Goal: Browse casually: Explore the website without a specific task or goal

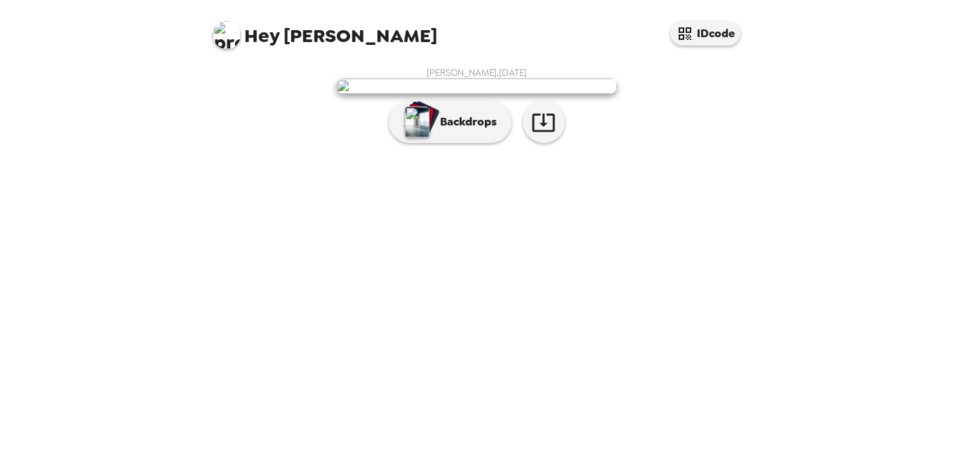
scroll to position [57, 0]
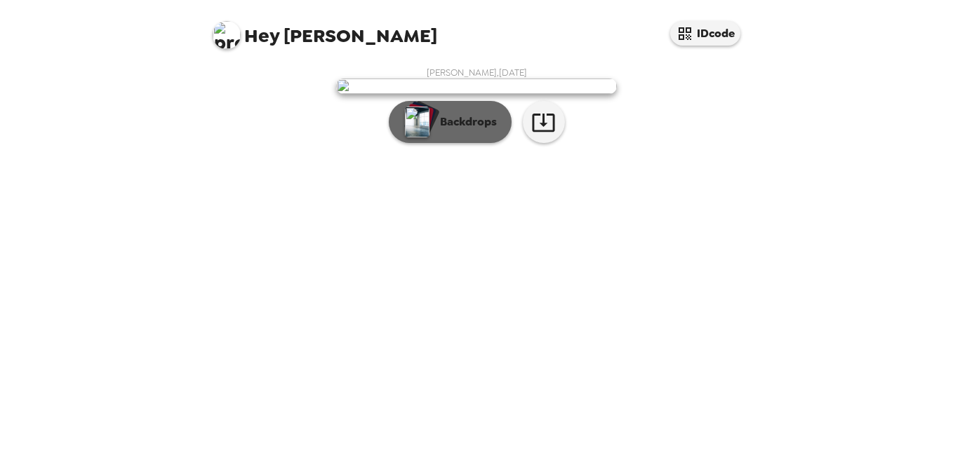
click at [469, 130] on p "Backdrops" at bounding box center [465, 122] width 64 height 17
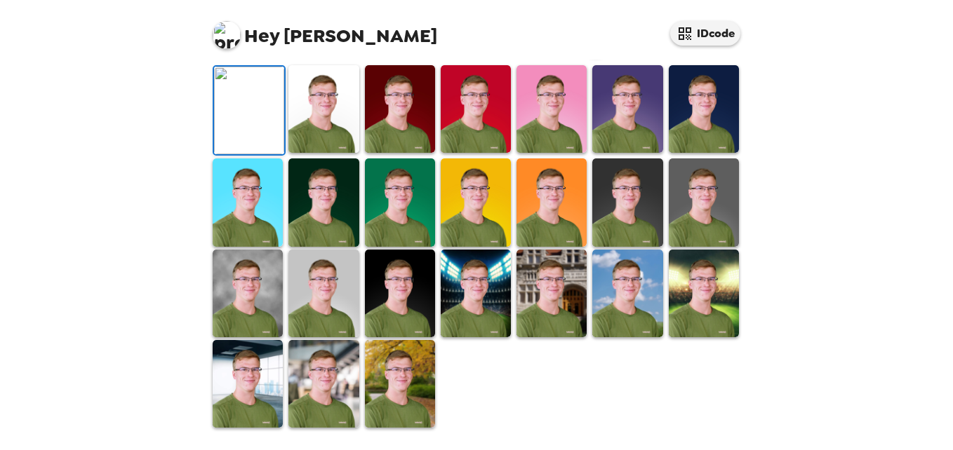
scroll to position [313, 0]
click at [640, 246] on img at bounding box center [627, 203] width 70 height 88
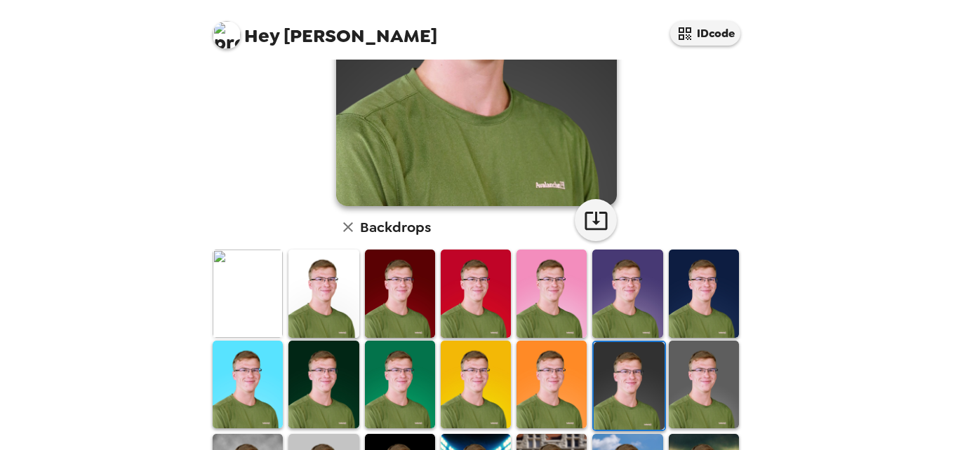
scroll to position [222, 0]
click at [692, 381] on img at bounding box center [704, 386] width 70 height 88
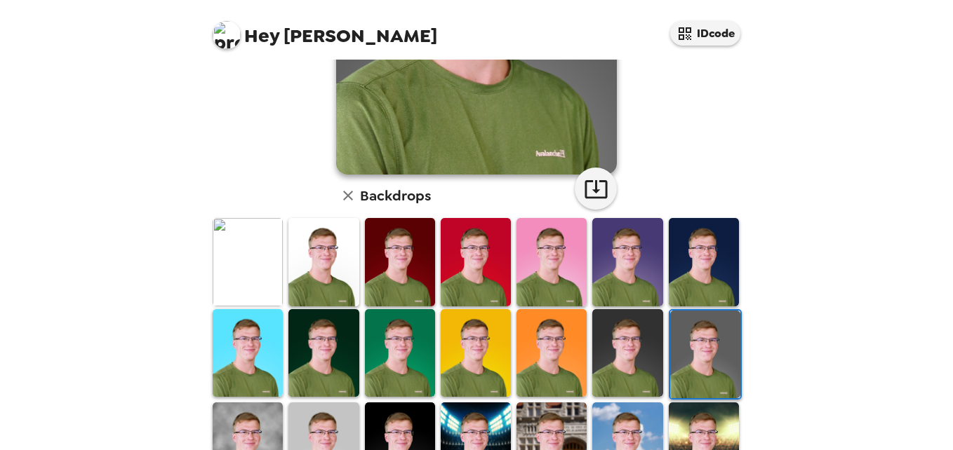
scroll to position [256, 0]
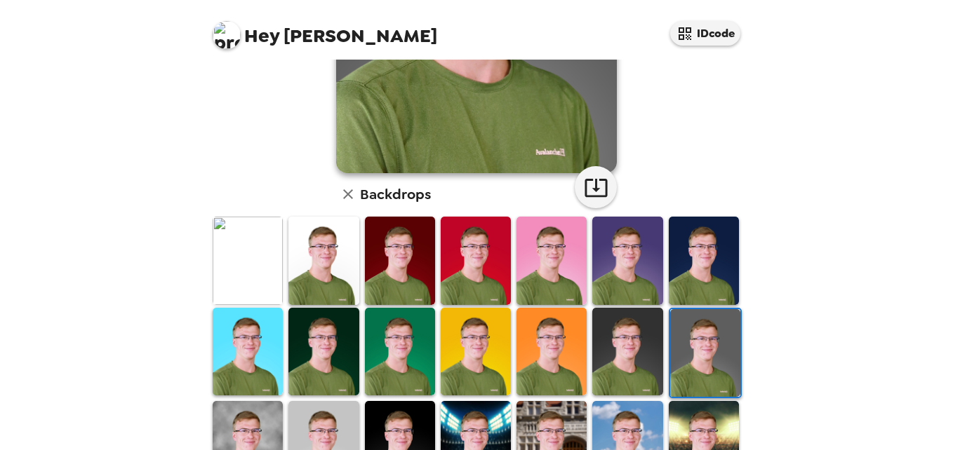
click at [680, 238] on img at bounding box center [704, 261] width 70 height 88
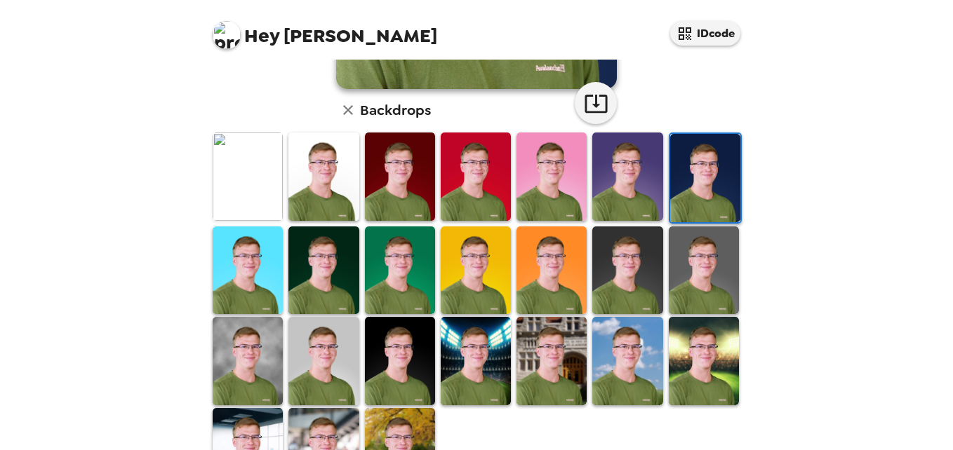
scroll to position [342, 0]
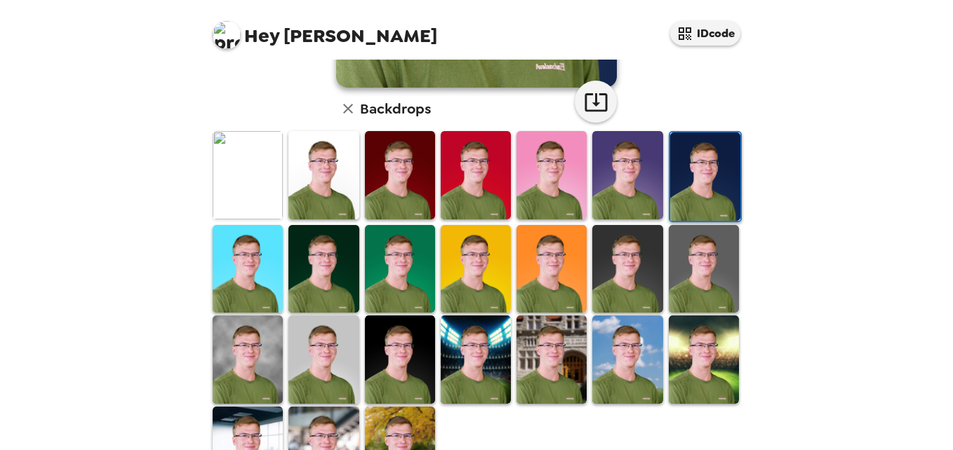
click at [632, 333] on img at bounding box center [627, 360] width 70 height 88
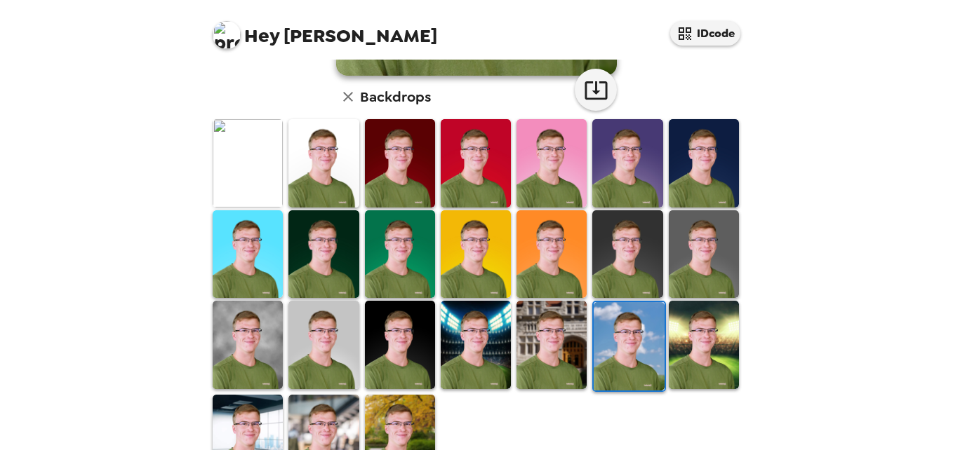
scroll to position [358, 0]
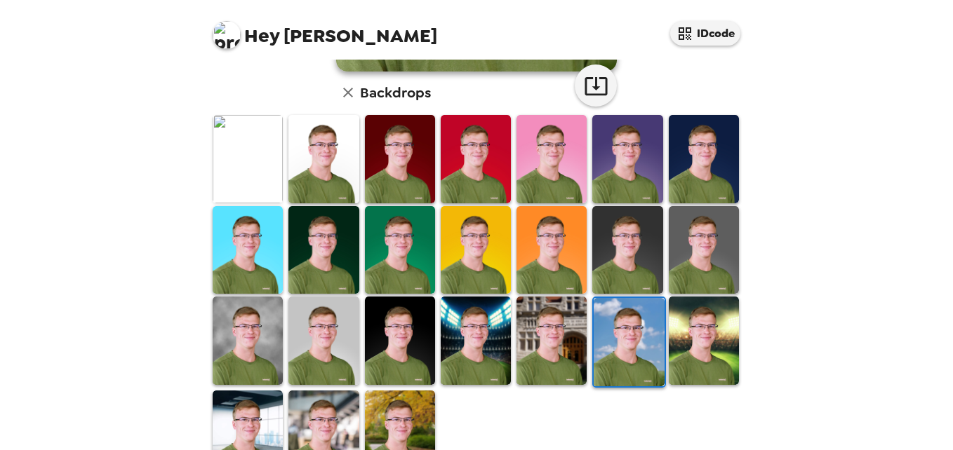
click at [689, 333] on img at bounding box center [704, 341] width 70 height 88
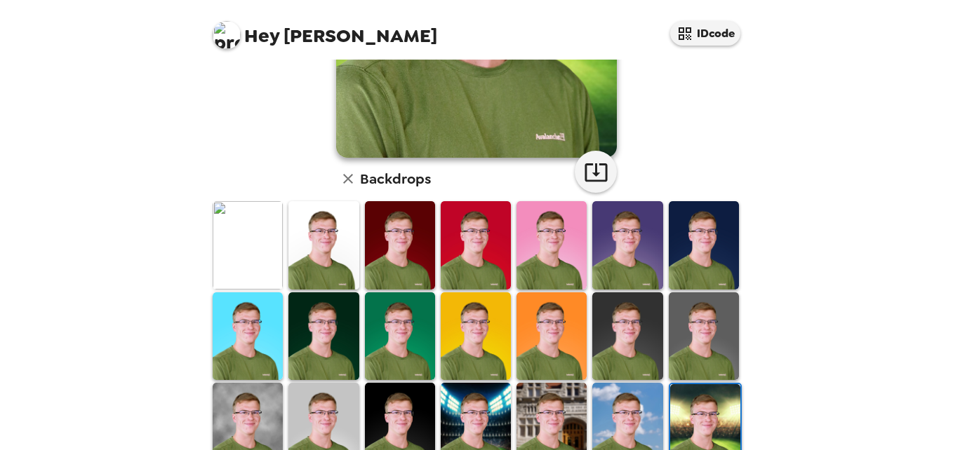
scroll to position [272, 0]
click at [683, 320] on img at bounding box center [704, 336] width 70 height 88
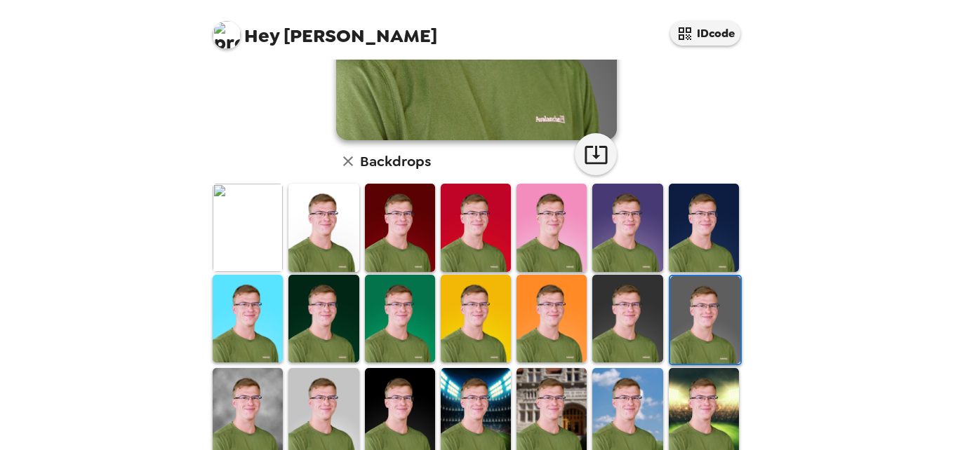
scroll to position [297, 0]
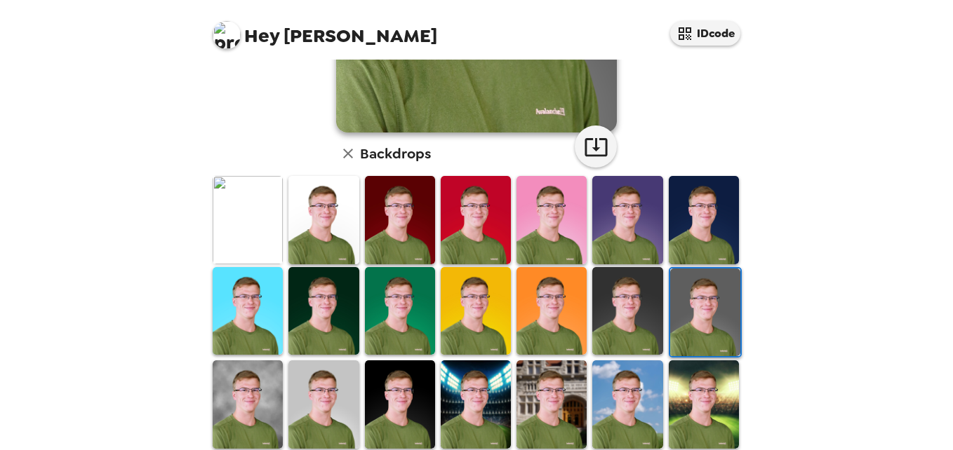
click at [614, 293] on img at bounding box center [627, 311] width 70 height 88
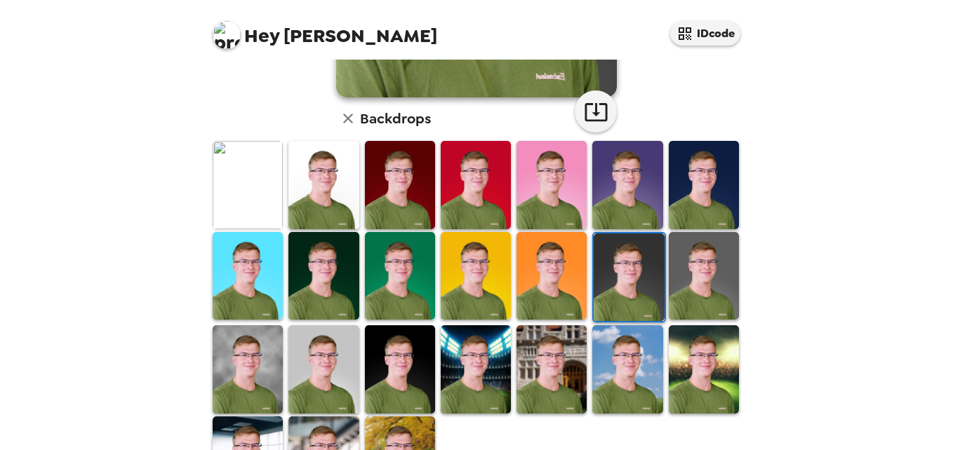
scroll to position [333, 0]
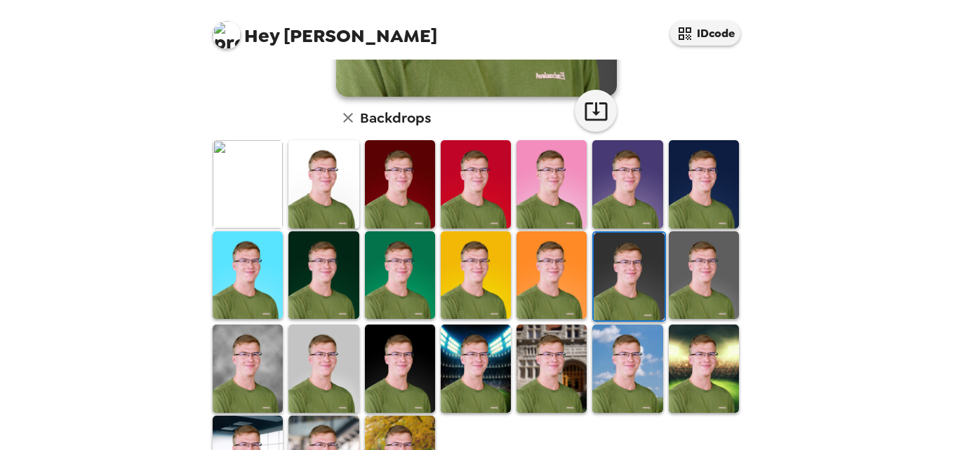
click at [323, 362] on img at bounding box center [323, 369] width 70 height 88
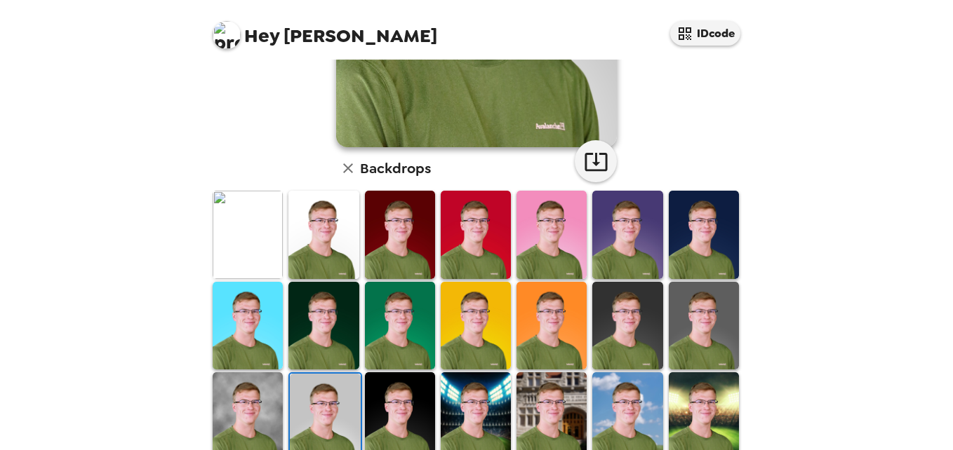
scroll to position [304, 0]
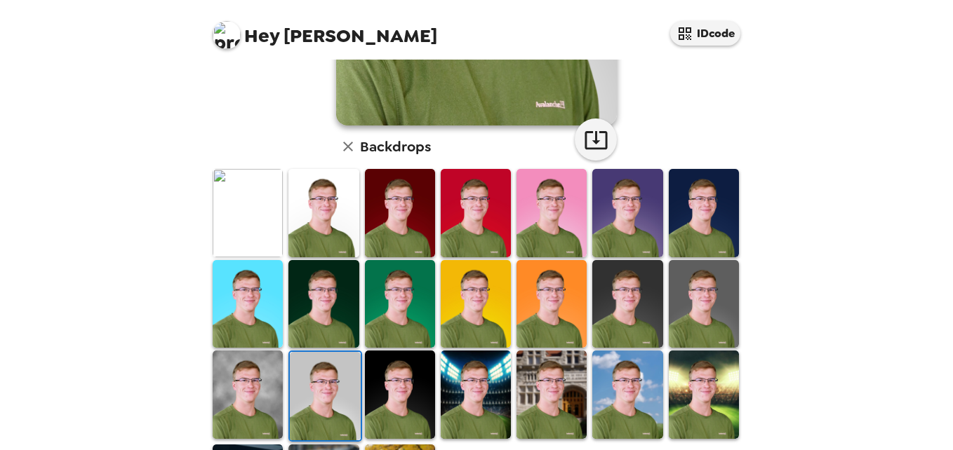
click at [401, 370] on img at bounding box center [400, 395] width 70 height 88
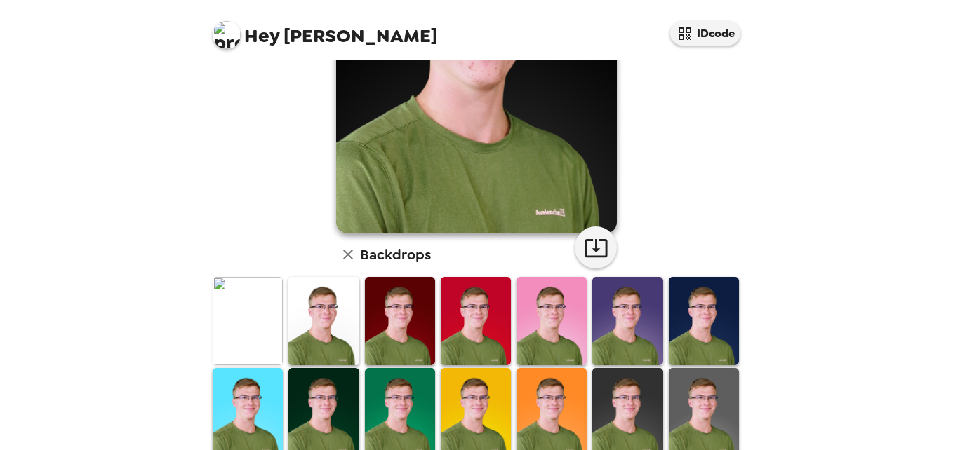
scroll to position [209, 0]
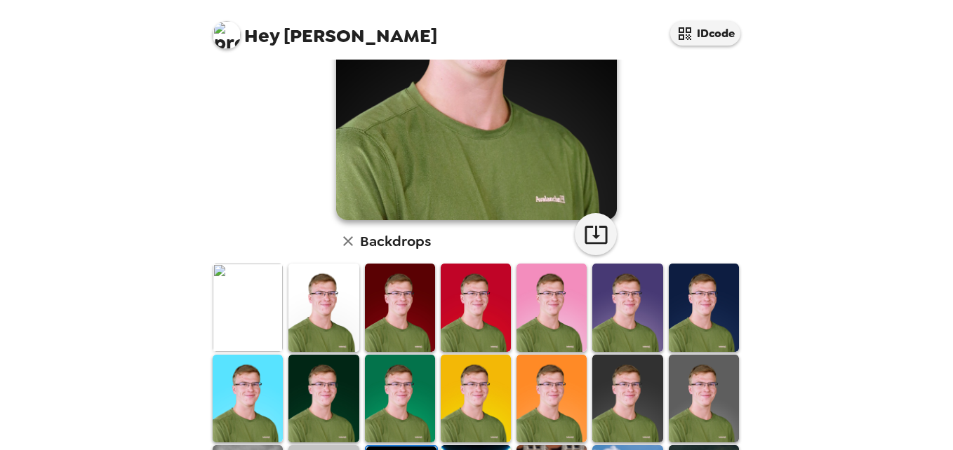
click at [249, 325] on img at bounding box center [248, 308] width 70 height 88
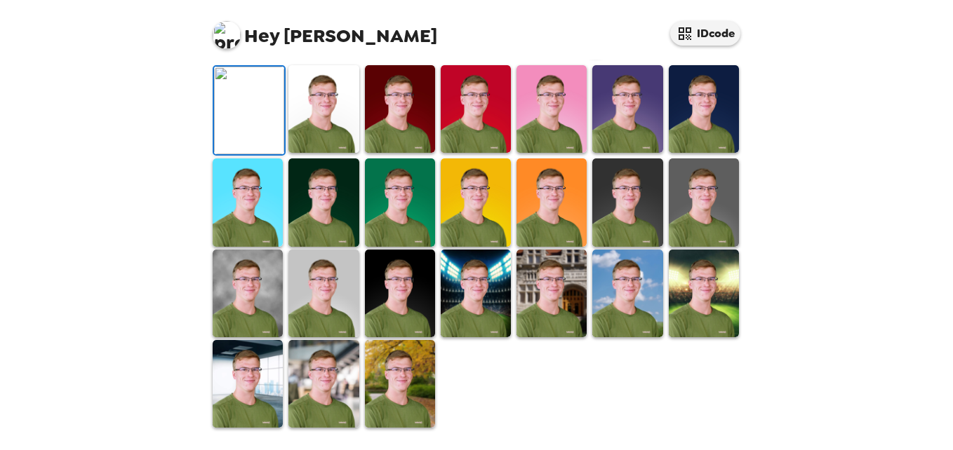
scroll to position [275, 0]
click at [478, 153] on img at bounding box center [476, 109] width 70 height 88
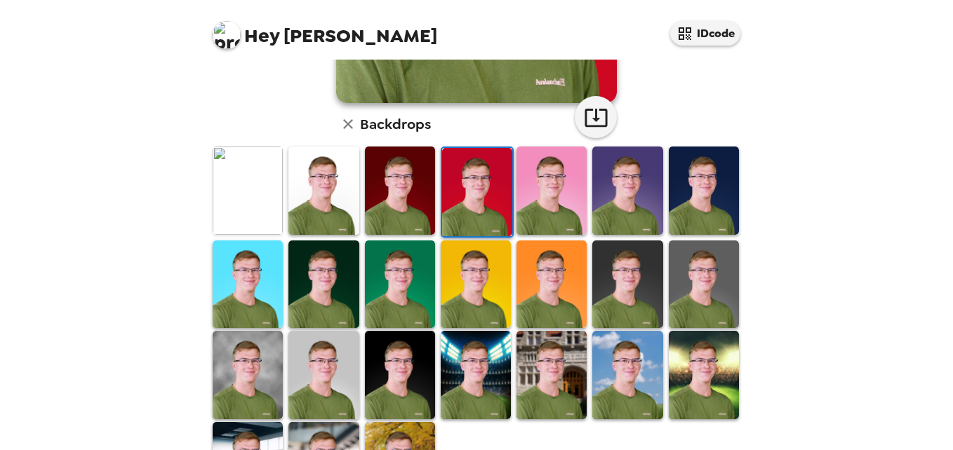
scroll to position [0, 0]
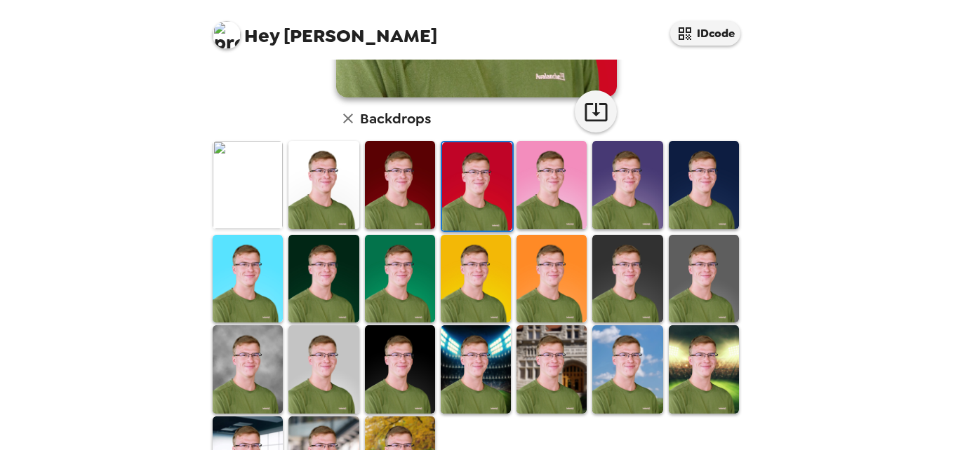
click at [675, 272] on img at bounding box center [704, 279] width 70 height 88
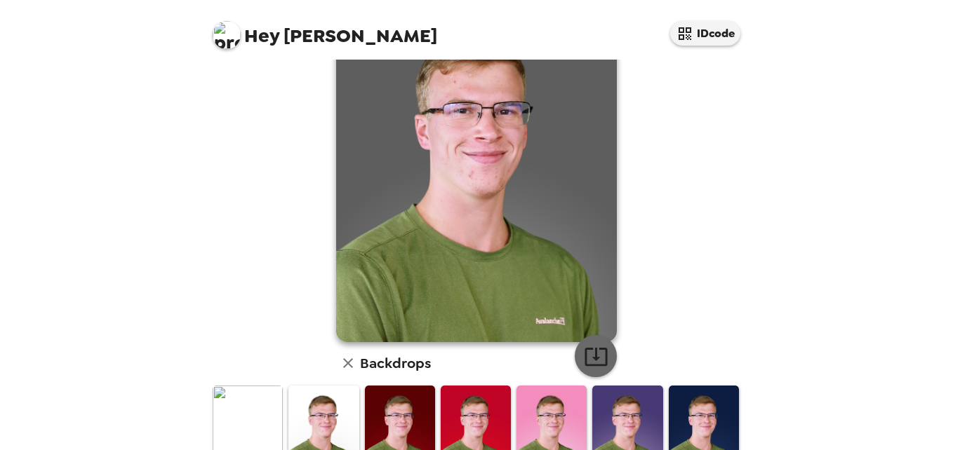
click at [584, 354] on icon "button" at bounding box center [596, 356] width 25 height 25
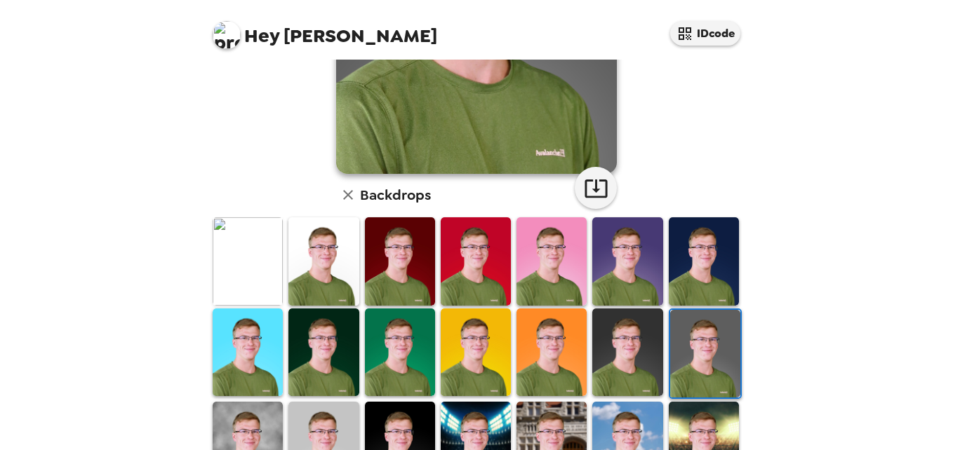
click at [690, 270] on img at bounding box center [704, 261] width 70 height 88
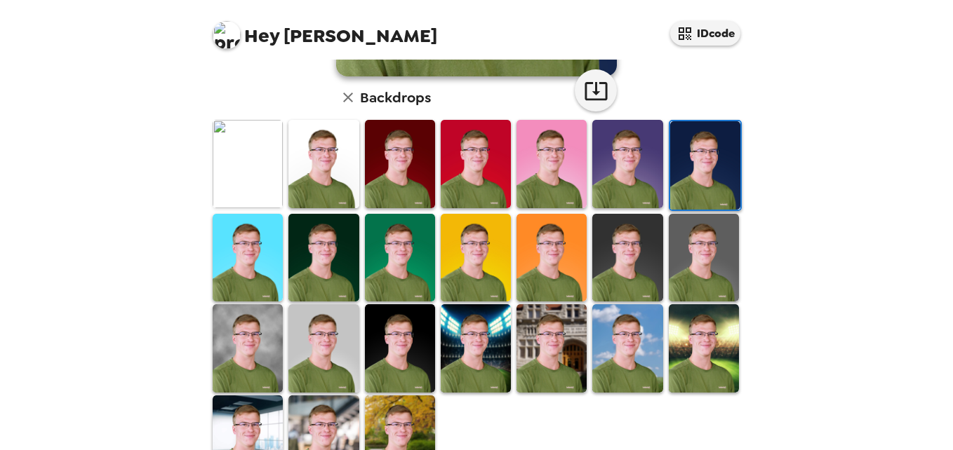
scroll to position [401, 0]
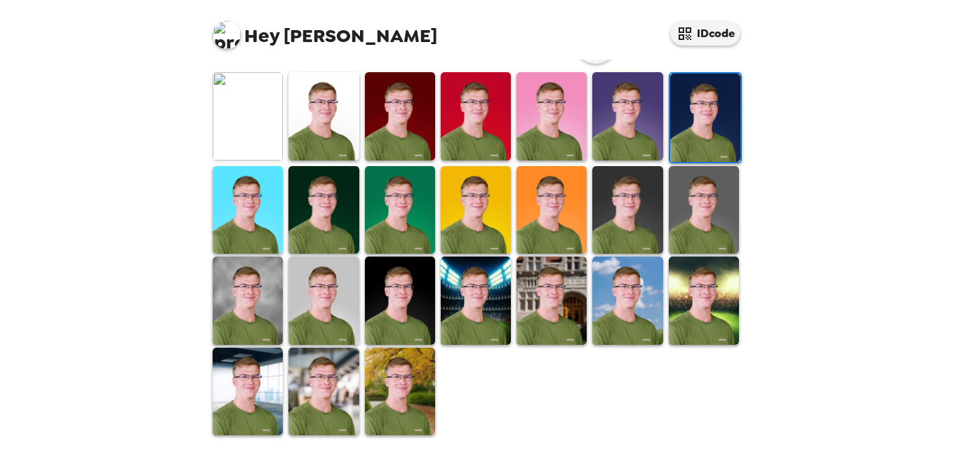
click at [406, 360] on img at bounding box center [400, 392] width 70 height 88
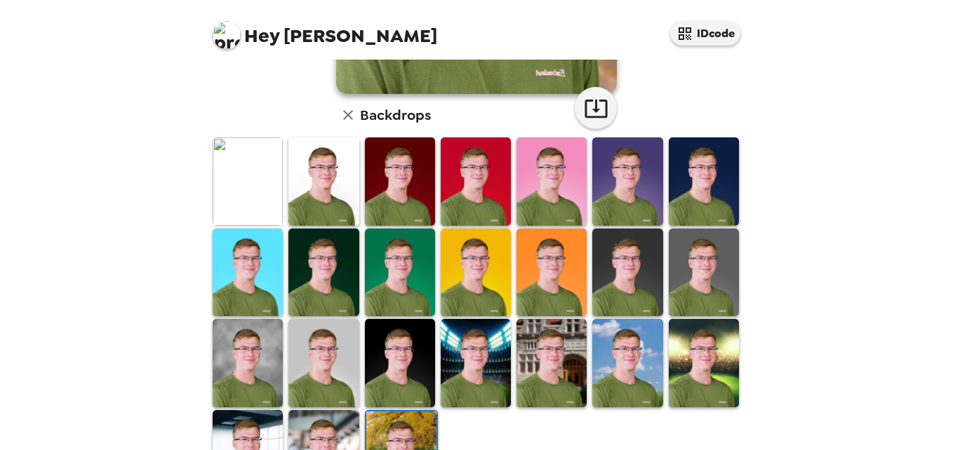
scroll to position [336, 0]
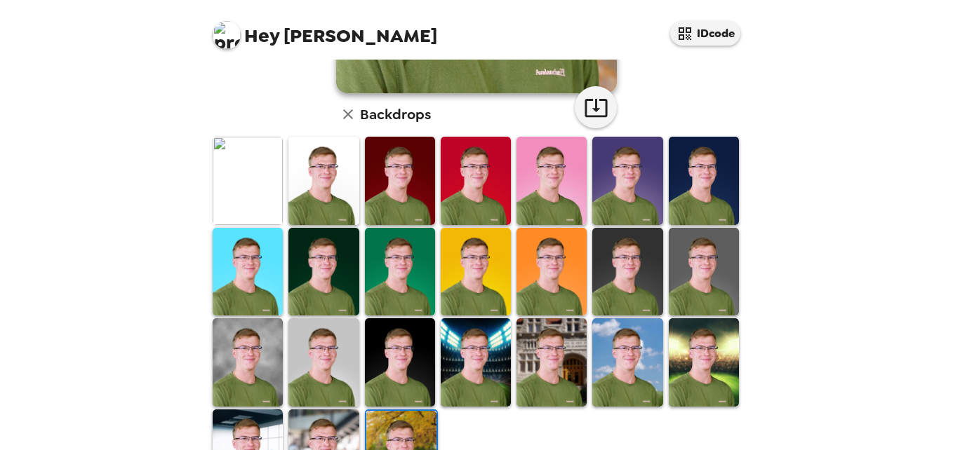
click at [387, 270] on img at bounding box center [400, 272] width 70 height 88
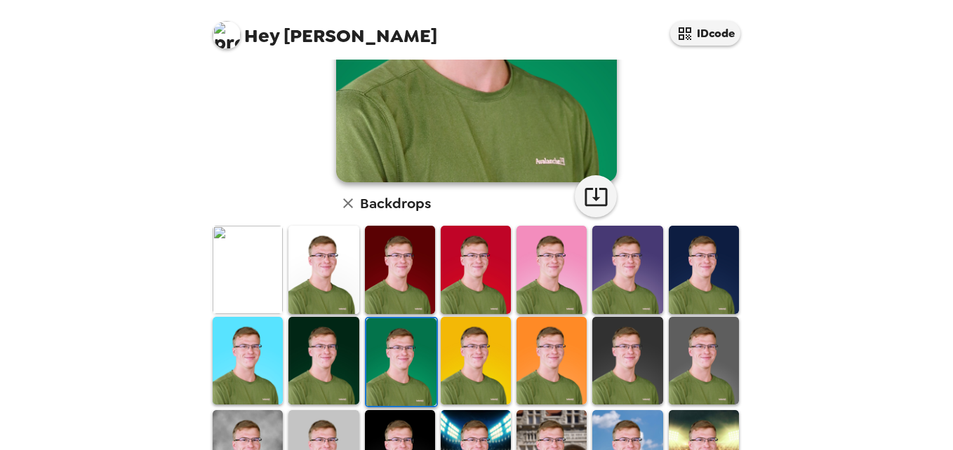
scroll to position [250, 0]
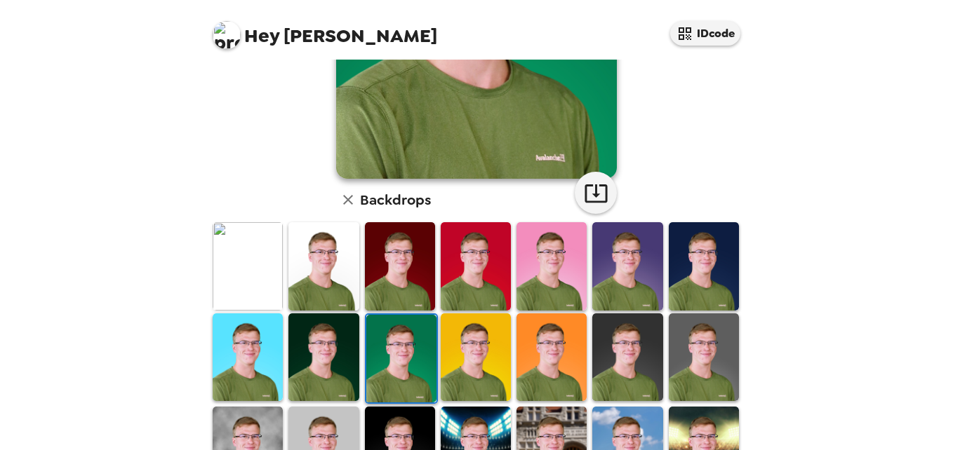
click at [326, 330] on img at bounding box center [323, 358] width 70 height 88
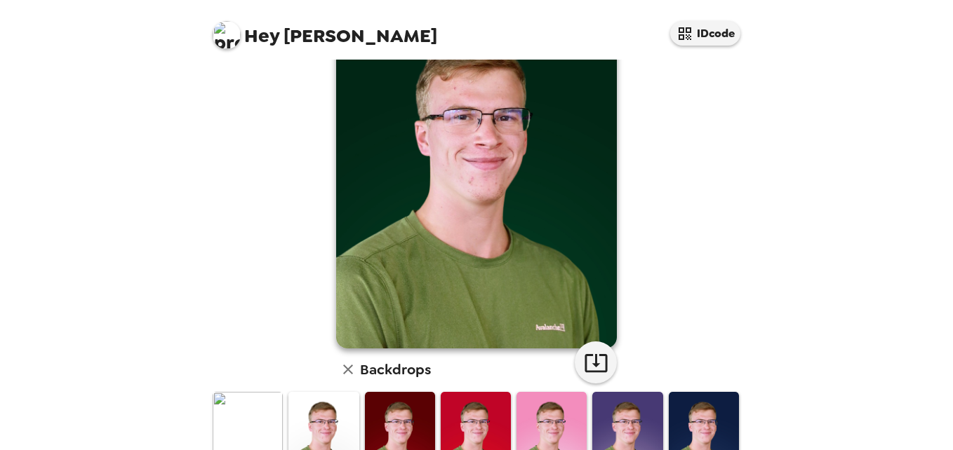
scroll to position [0, 0]
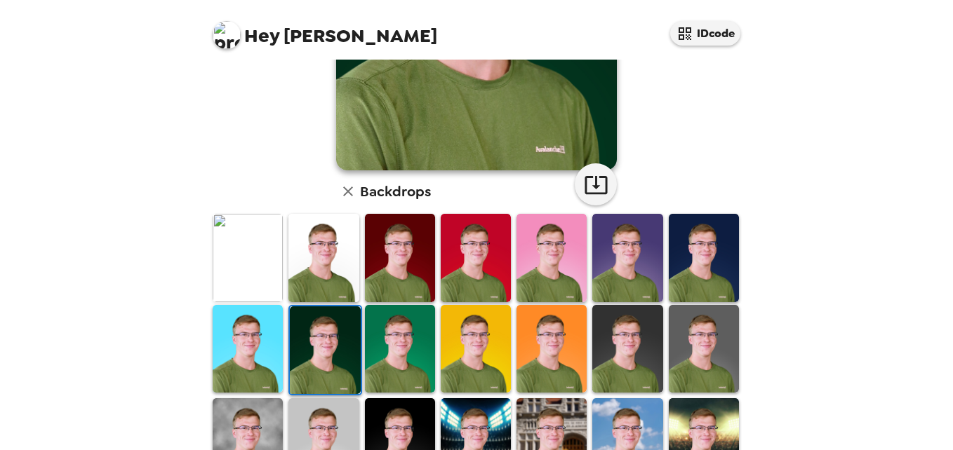
click at [255, 333] on img at bounding box center [248, 349] width 70 height 88
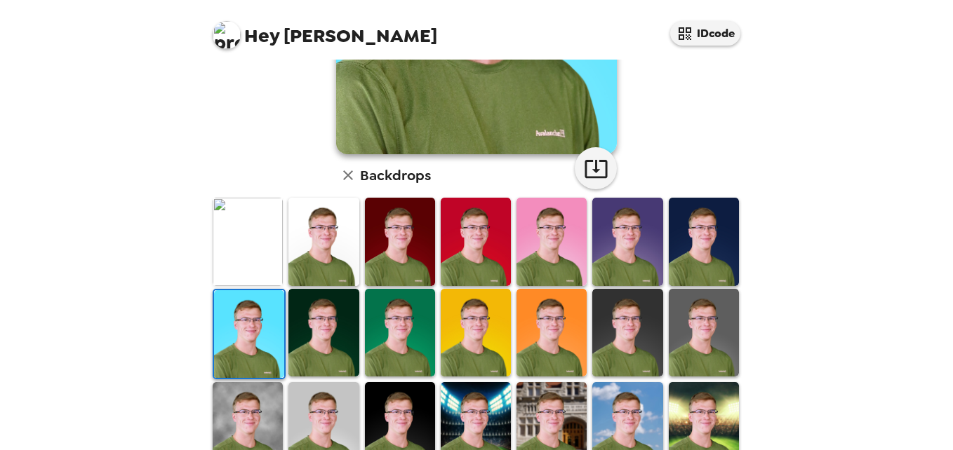
scroll to position [318, 0]
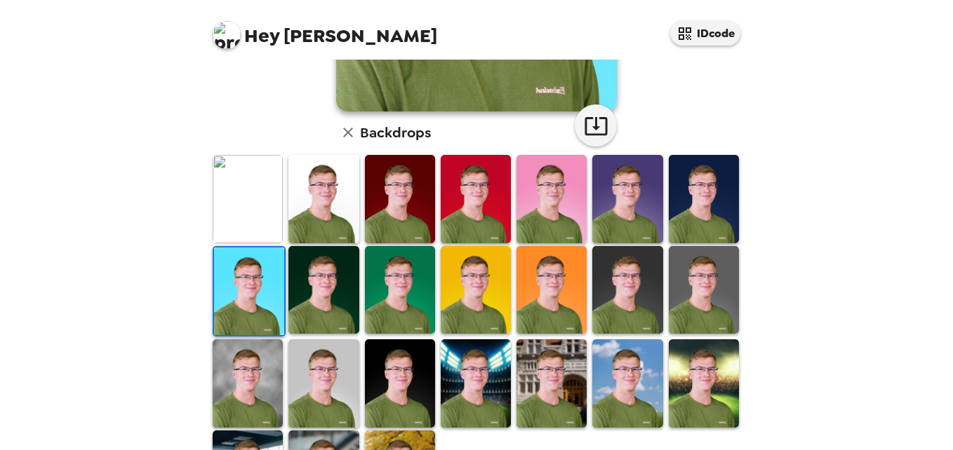
click at [620, 308] on img at bounding box center [627, 290] width 70 height 88
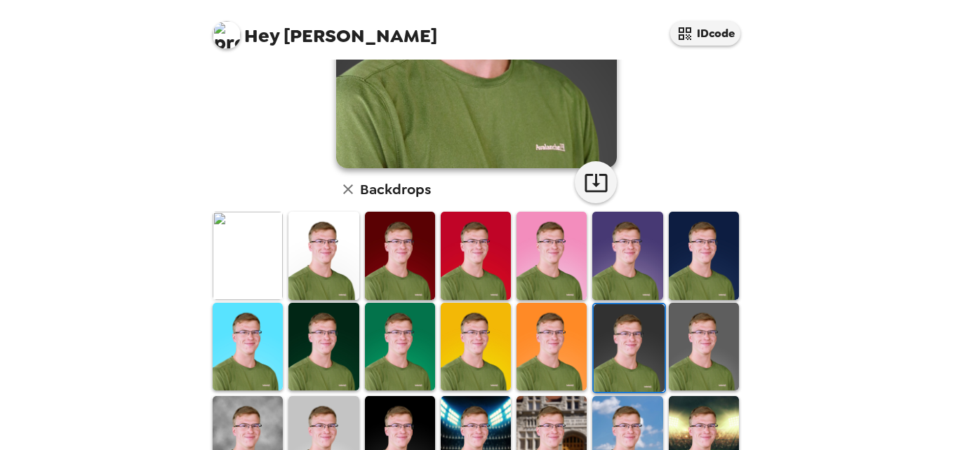
scroll to position [262, 0]
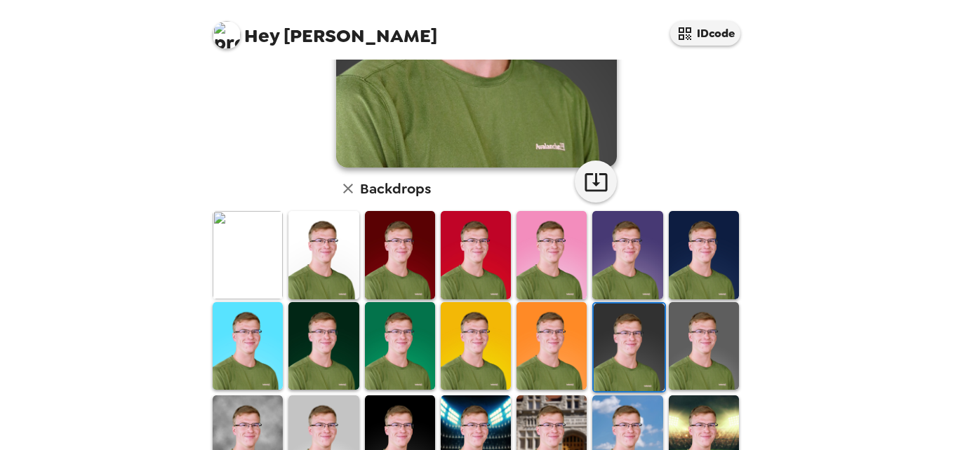
click at [690, 333] on img at bounding box center [704, 346] width 70 height 88
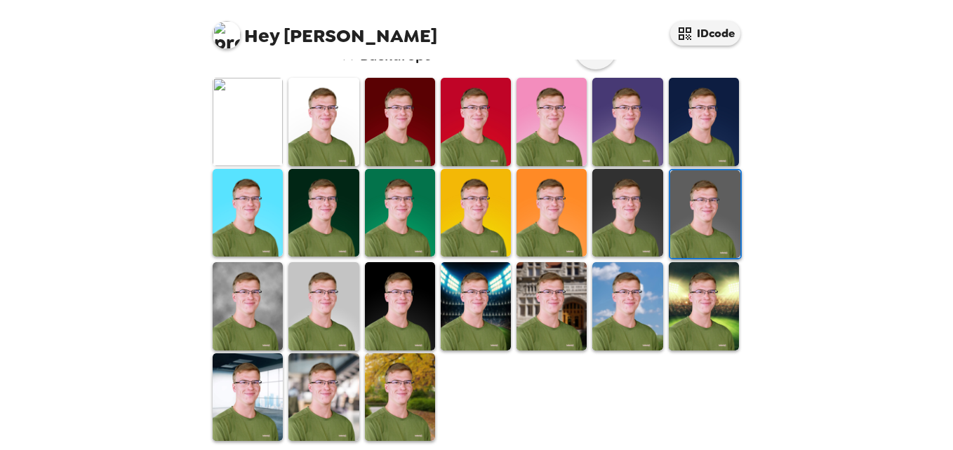
scroll to position [396, 0]
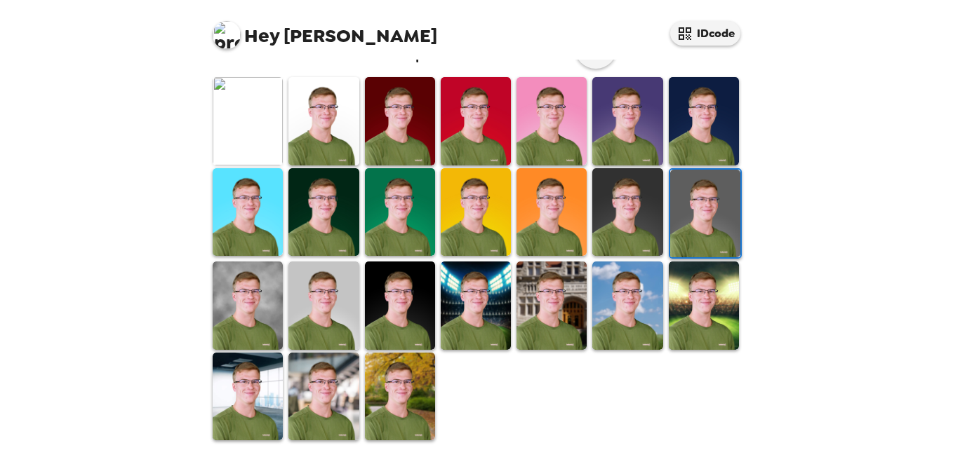
click at [253, 295] on img at bounding box center [248, 306] width 70 height 88
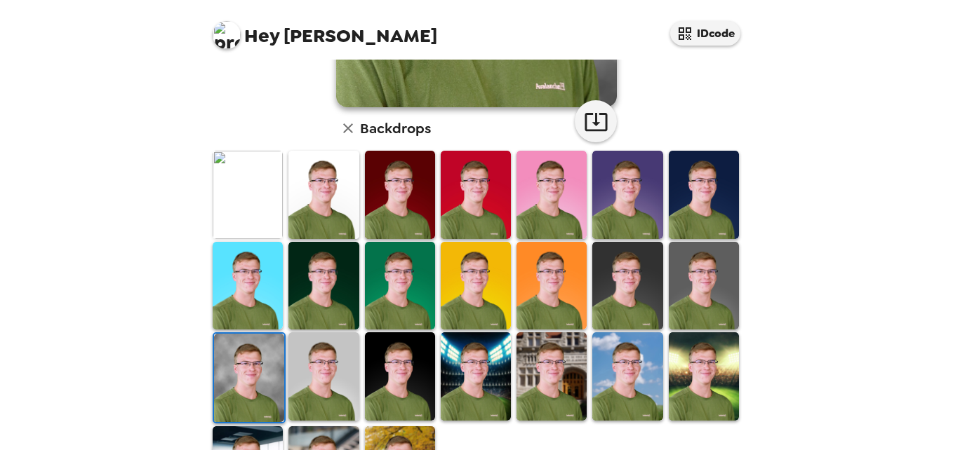
scroll to position [323, 0]
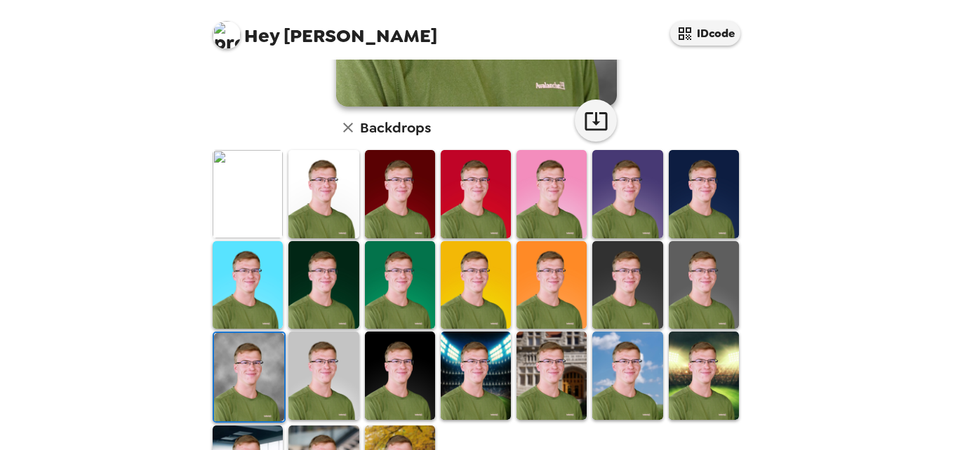
click at [696, 278] on img at bounding box center [704, 285] width 70 height 88
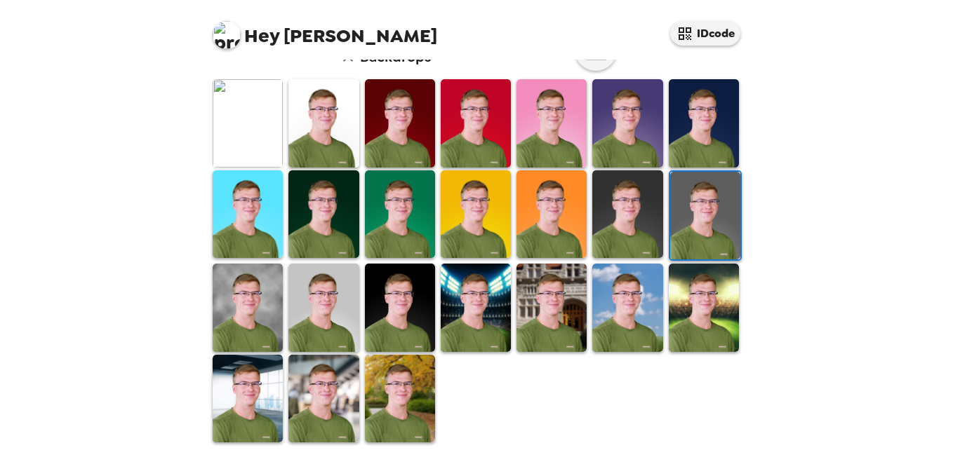
scroll to position [401, 0]
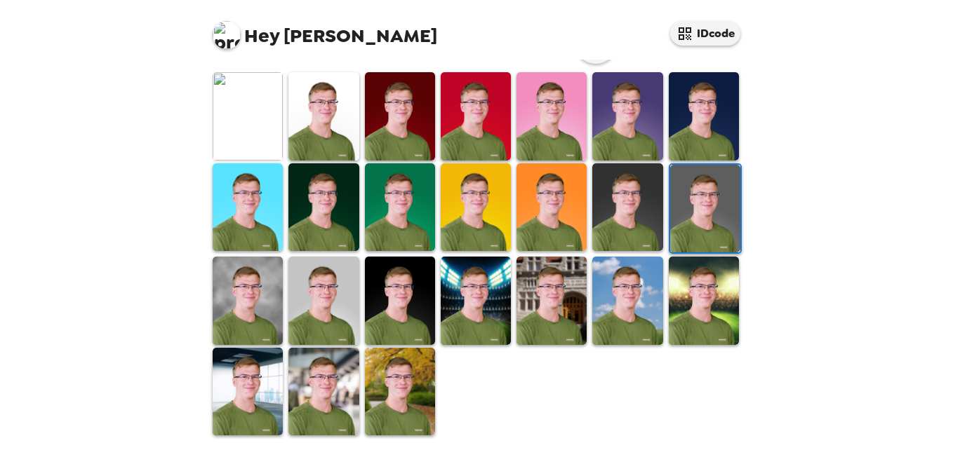
click at [565, 294] on img at bounding box center [551, 301] width 70 height 88
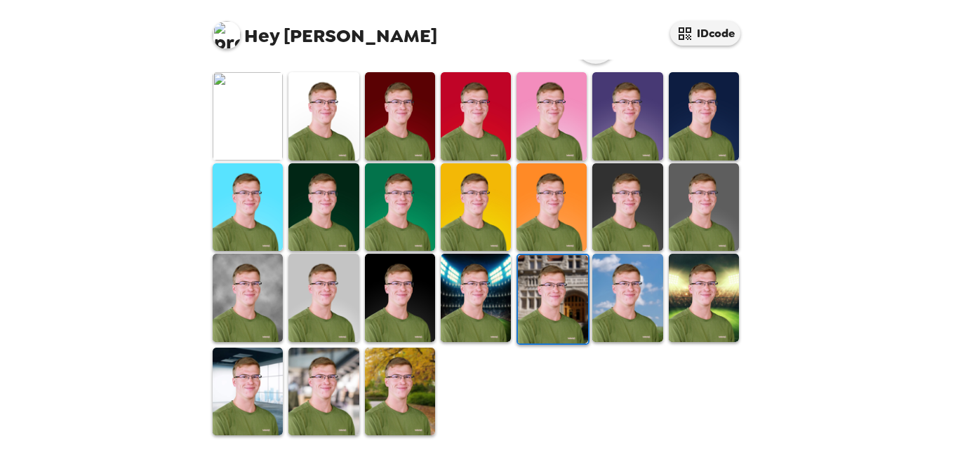
click at [470, 278] on img at bounding box center [476, 298] width 70 height 88
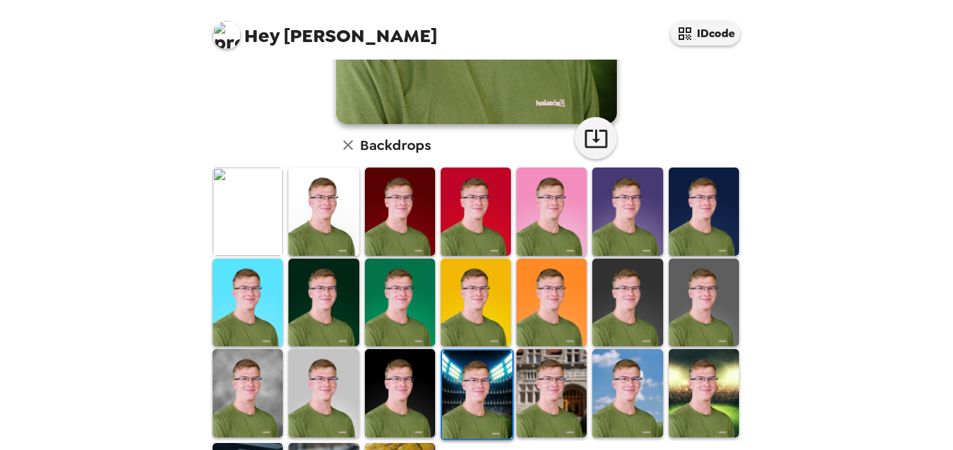
scroll to position [325, 0]
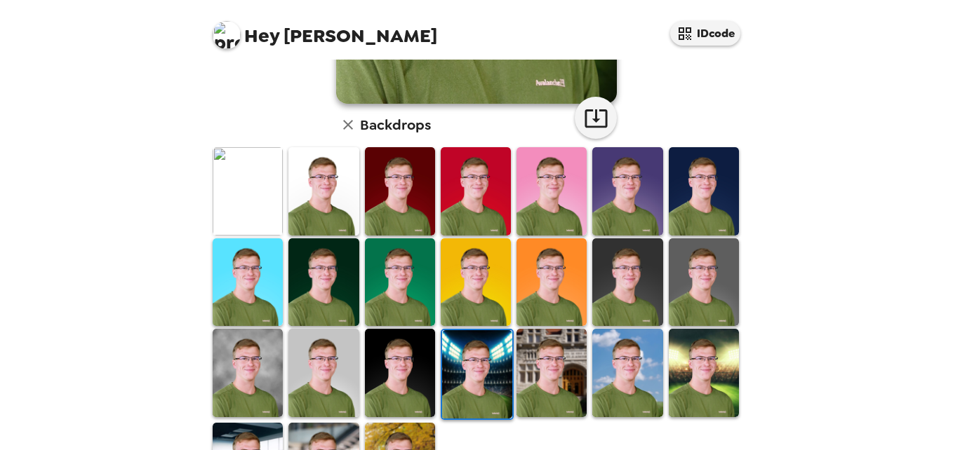
click at [389, 278] on img at bounding box center [400, 283] width 70 height 88
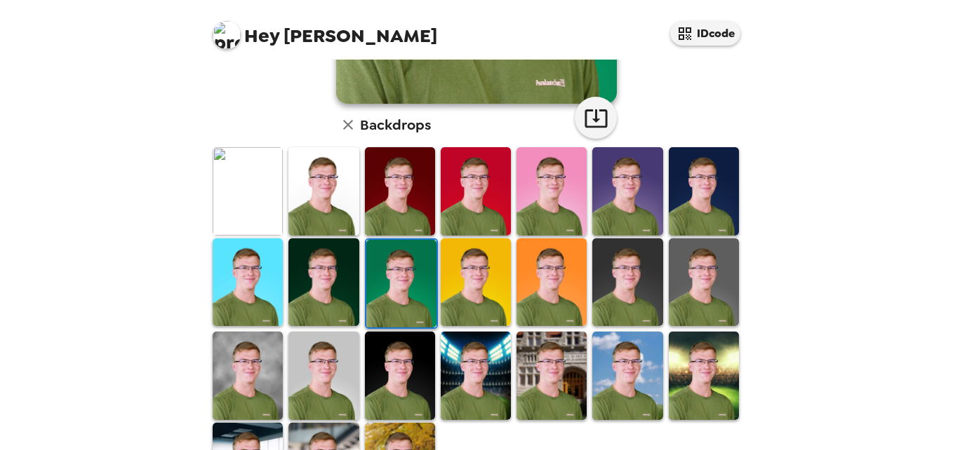
click at [249, 194] on img at bounding box center [248, 191] width 70 height 88
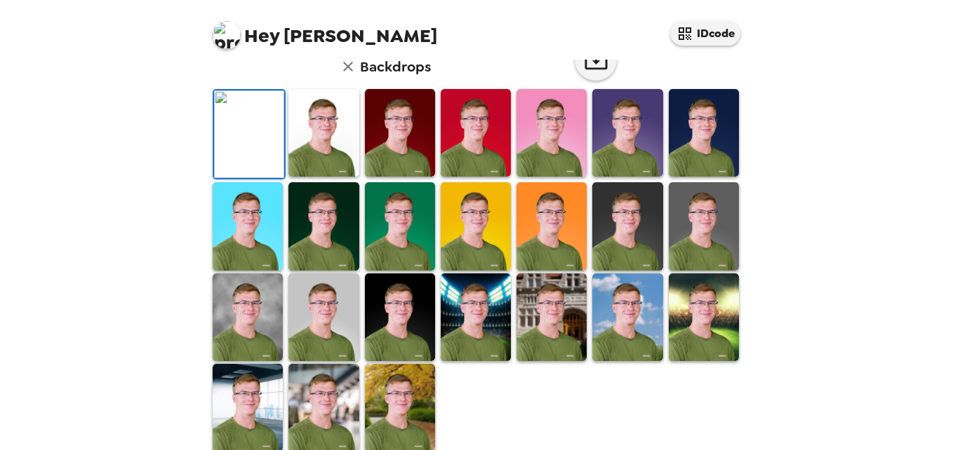
scroll to position [0, 0]
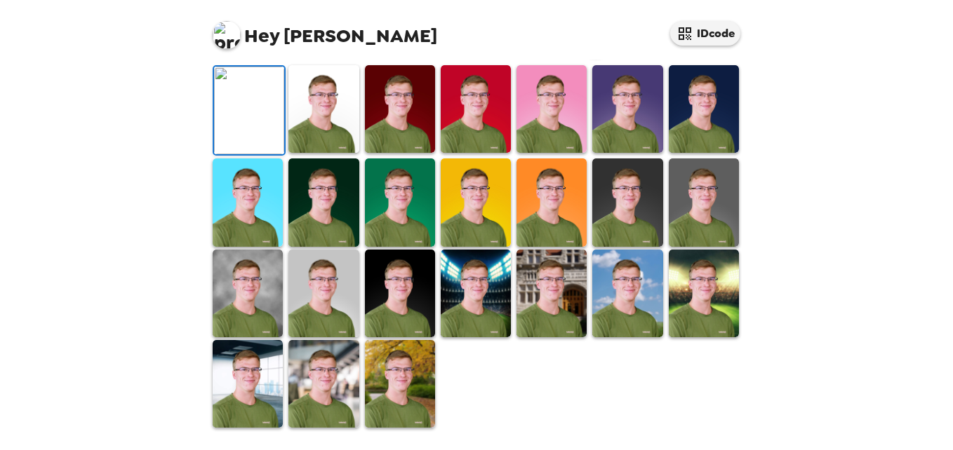
click at [687, 246] on img at bounding box center [704, 203] width 70 height 88
